Goal: Find specific page/section: Find specific page/section

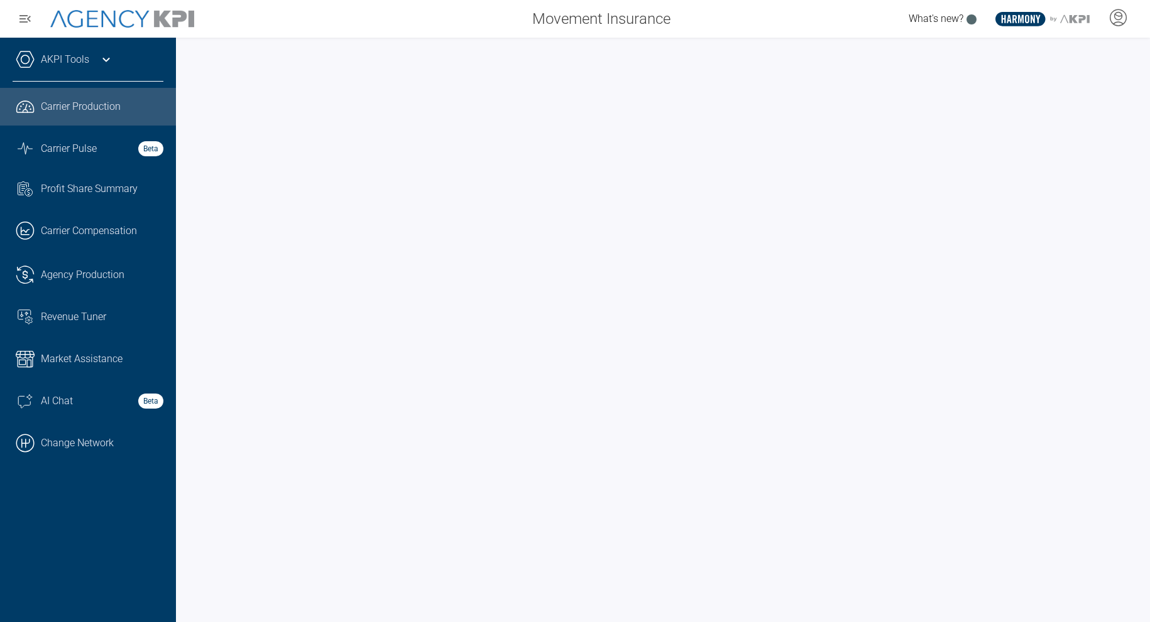
click at [102, 55] on icon at bounding box center [106, 59] width 15 height 15
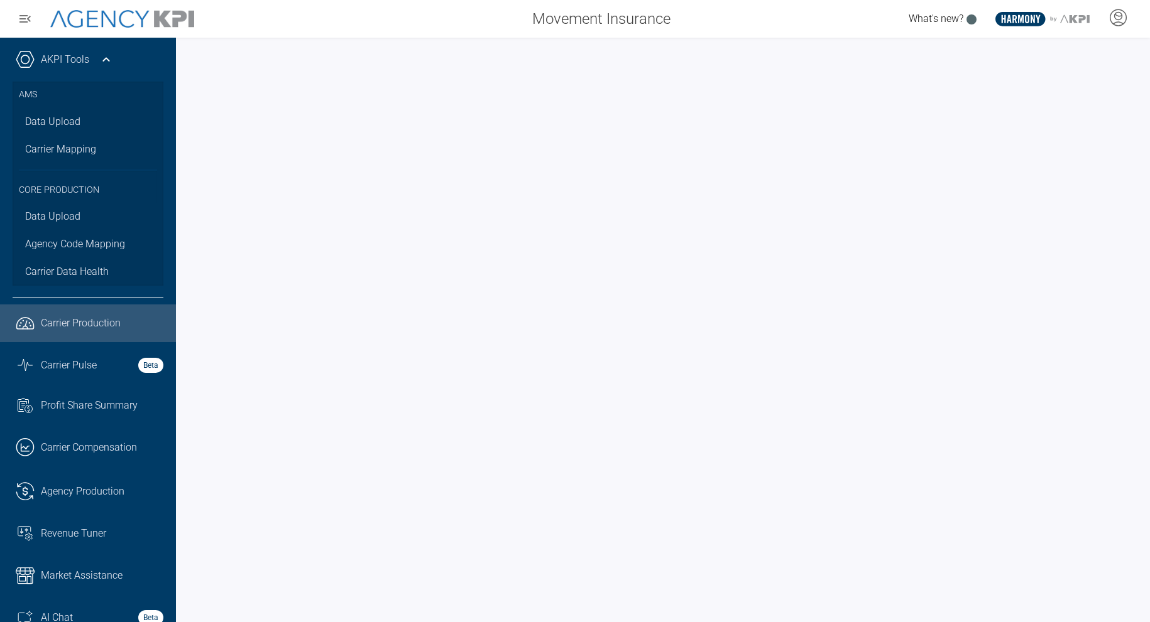
click at [102, 55] on icon at bounding box center [106, 59] width 15 height 15
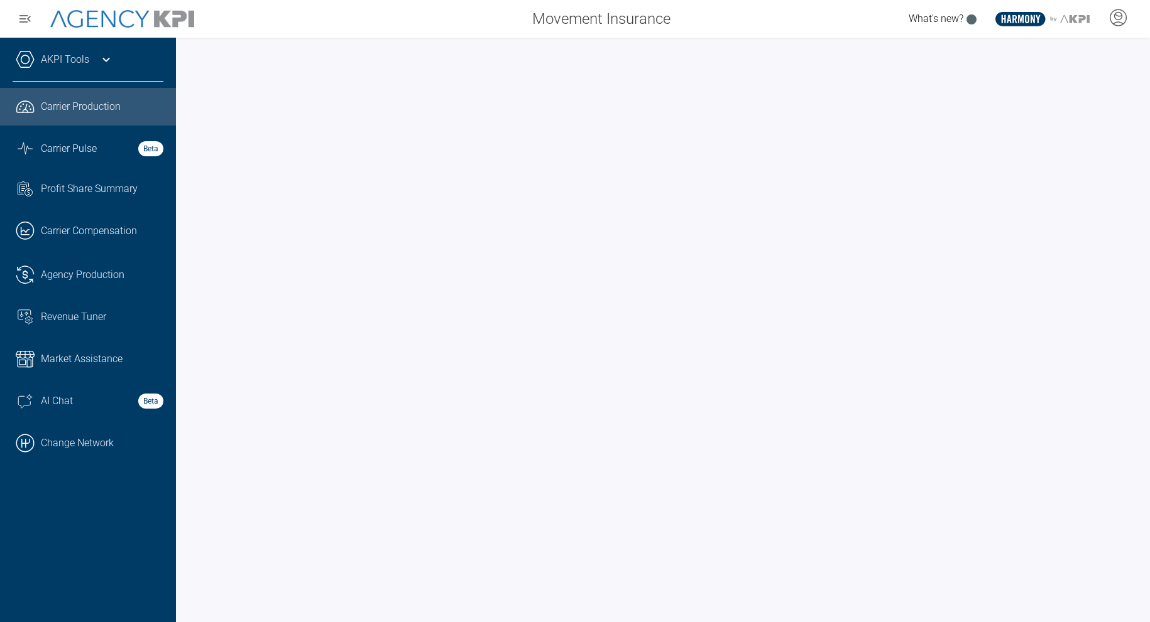
click at [609, 41] on div at bounding box center [663, 330] width 974 height 585
click at [98, 430] on link ".cls-1{fill:none;stroke:#000;stroke-linecap:round;stroke-linejoin:round;stroke-…" at bounding box center [88, 444] width 176 height 38
click at [1111, 15] on icon at bounding box center [1118, 17] width 16 height 16
click at [1072, 57] on span "Admin Portal" at bounding box center [1057, 53] width 55 height 10
click at [102, 438] on link ".cls-1{fill:none;stroke:#000;stroke-linecap:round;stroke-linejoin:round;stroke-…" at bounding box center [88, 444] width 176 height 38
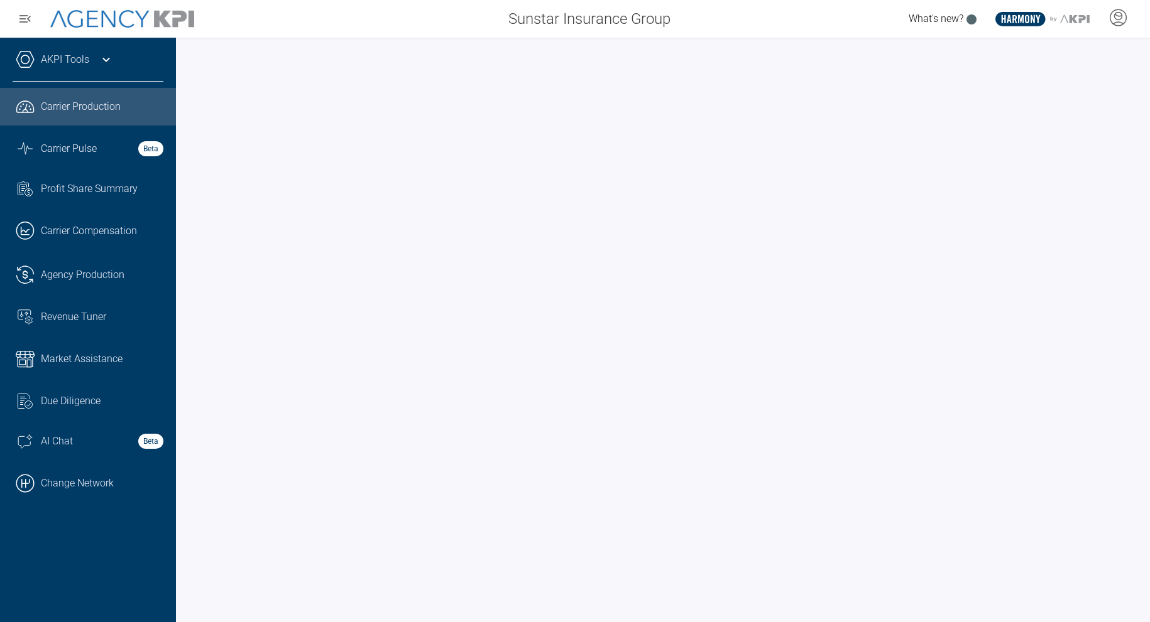
click at [48, 55] on link "AKPI Tools" at bounding box center [65, 59] width 48 height 15
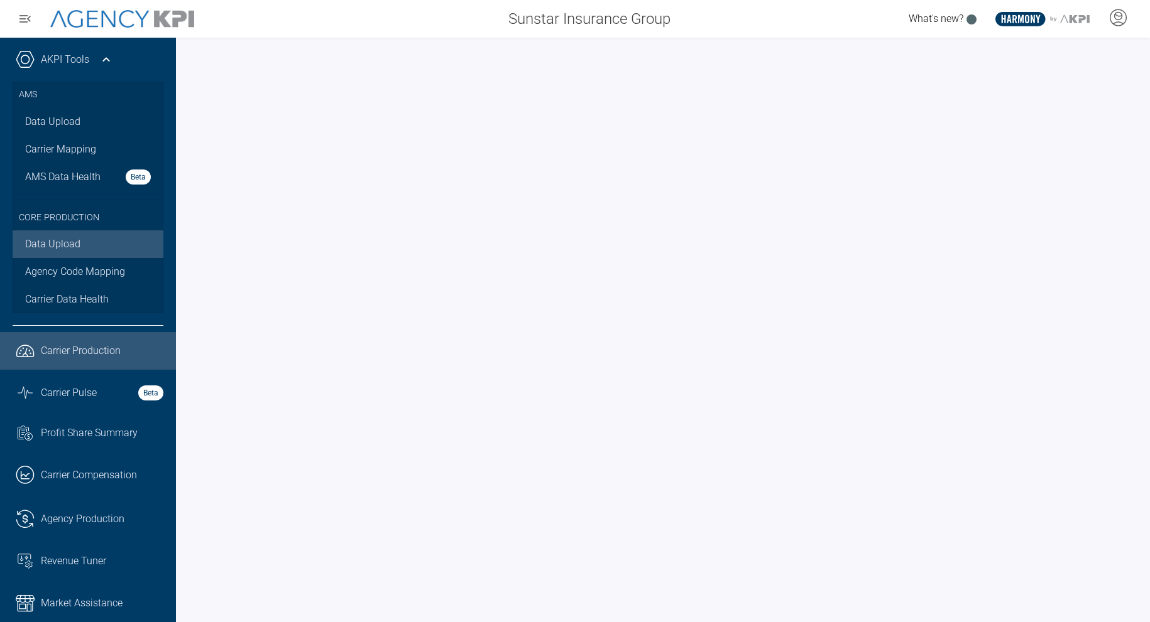
click at [65, 241] on link "Data Upload" at bounding box center [88, 245] width 151 height 28
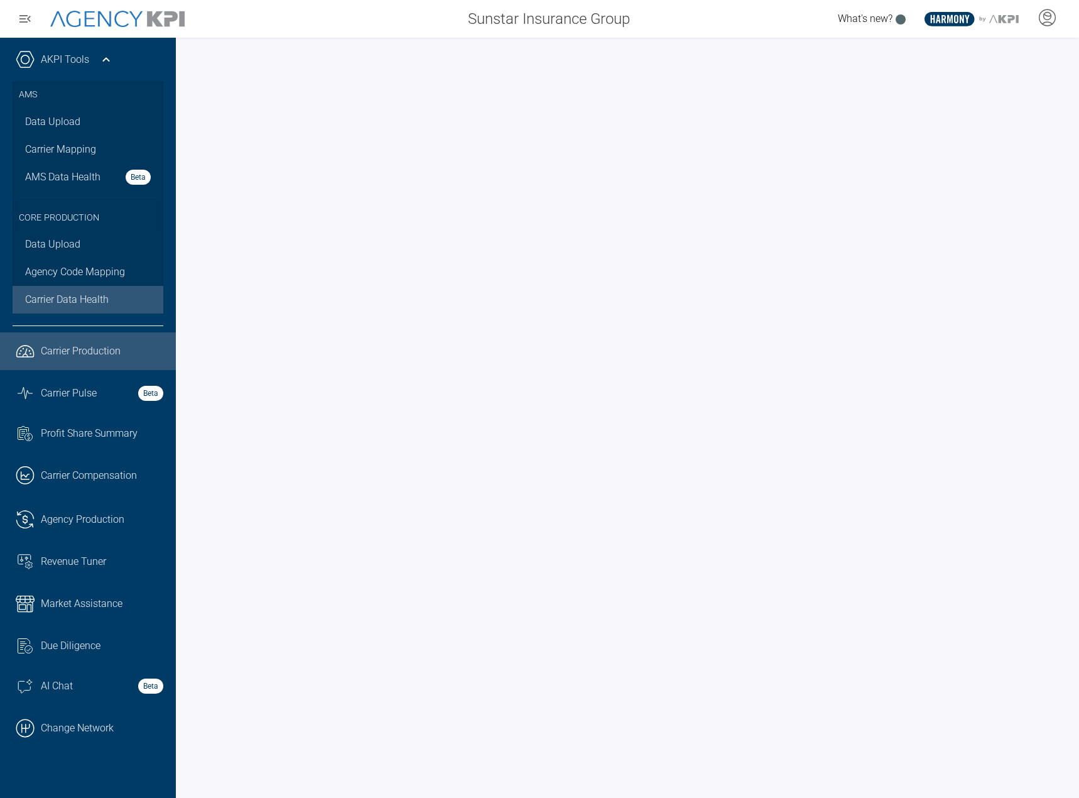
click at [75, 296] on span "Carrier Data Health" at bounding box center [67, 299] width 84 height 15
